Goal: Information Seeking & Learning: Find specific fact

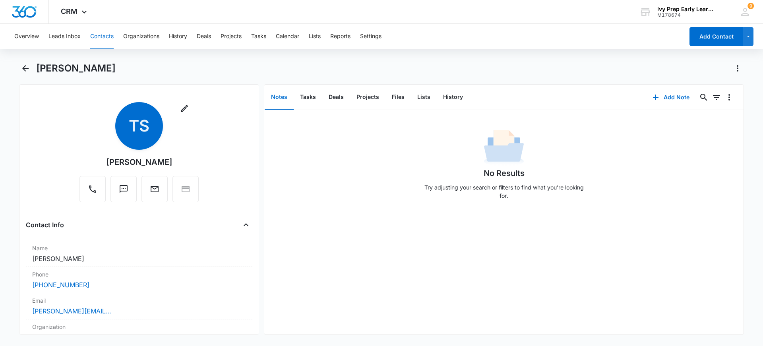
scroll to position [239, 0]
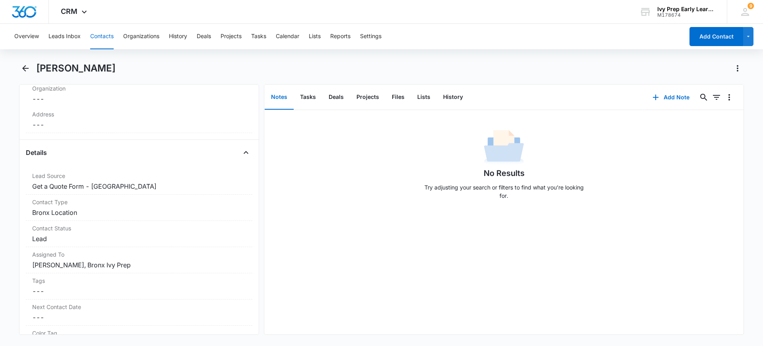
click at [100, 36] on button "Contacts" at bounding box center [101, 36] width 23 height 25
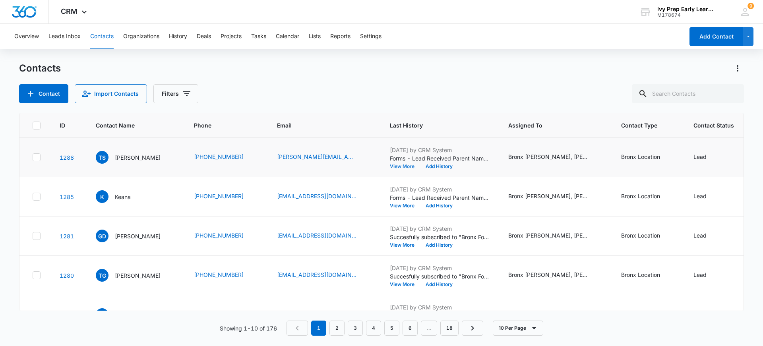
click at [392, 167] on button "View More" at bounding box center [405, 166] width 30 height 5
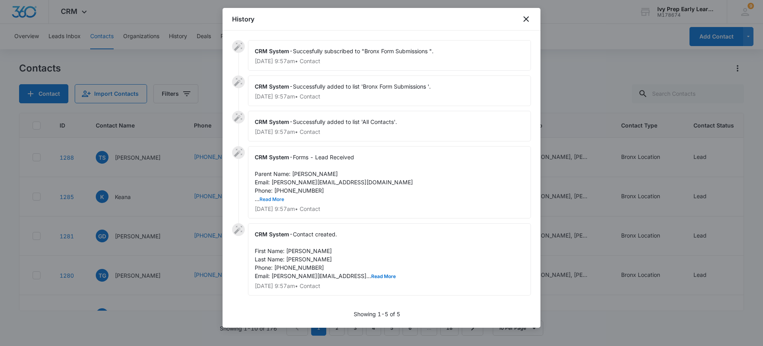
click at [279, 200] on button "Read More" at bounding box center [272, 199] width 25 height 5
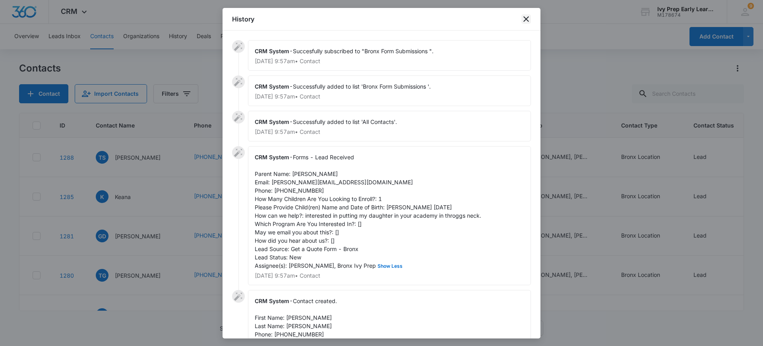
click at [523, 23] on icon "close" at bounding box center [527, 19] width 10 height 10
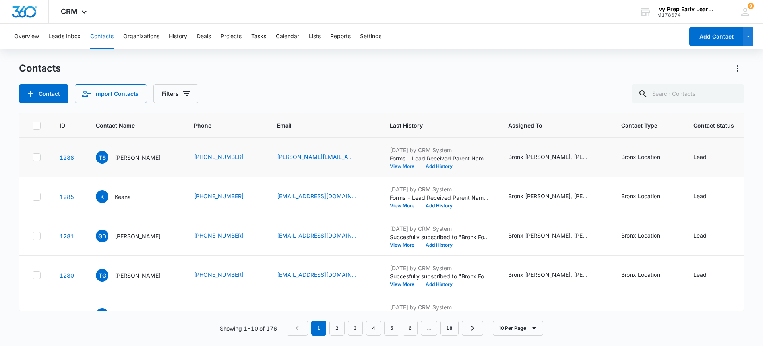
click at [408, 166] on button "View More" at bounding box center [405, 166] width 30 height 5
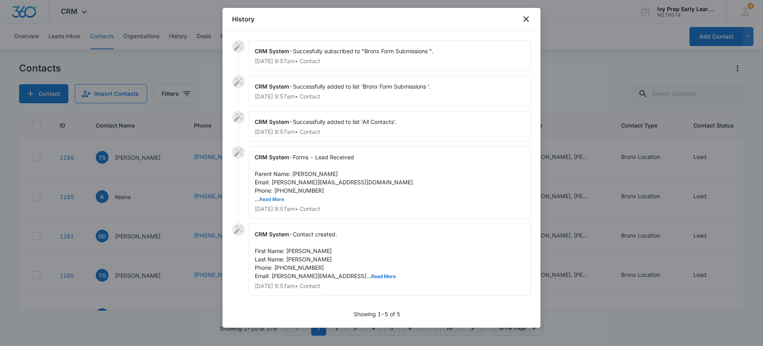
click at [278, 201] on button "Read More" at bounding box center [272, 199] width 25 height 5
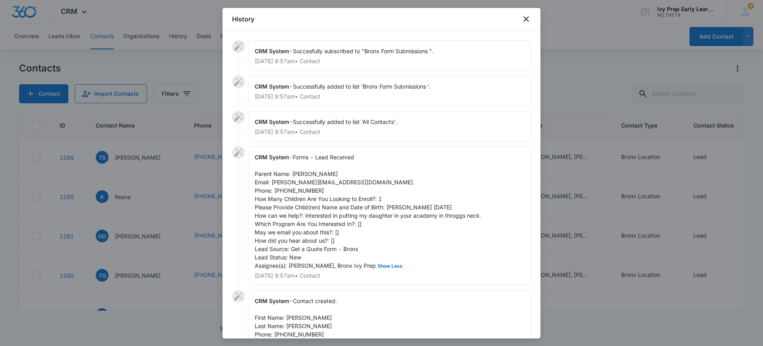
click at [526, 24] on div "History" at bounding box center [382, 19] width 318 height 23
click at [527, 20] on icon "close" at bounding box center [527, 19] width 6 height 6
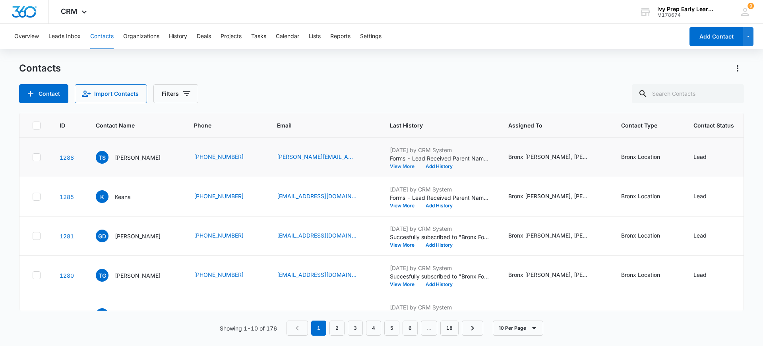
click at [404, 168] on button "View More" at bounding box center [405, 166] width 30 height 5
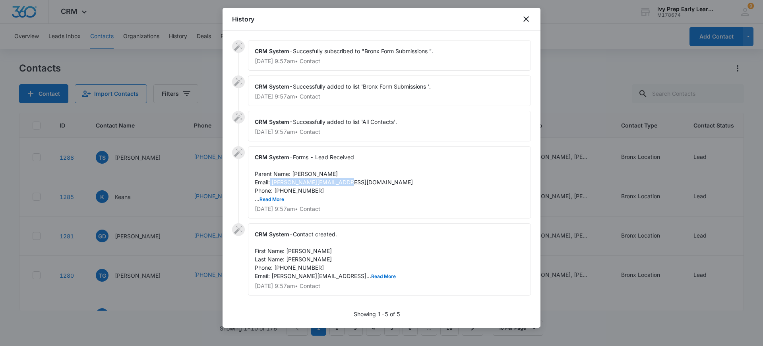
drag, startPoint x: 272, startPoint y: 185, endPoint x: 348, endPoint y: 184, distance: 76.3
click at [348, 184] on span "Forms - Lead Received Parent Name: [PERSON_NAME] Email: [PERSON_NAME][EMAIL_ADD…" at bounding box center [334, 178] width 158 height 49
copy span "[PERSON_NAME][EMAIL_ADDRESS][DOMAIN_NAME]"
click at [524, 18] on icon "close" at bounding box center [527, 19] width 10 height 10
